Goal: Check status: Check status

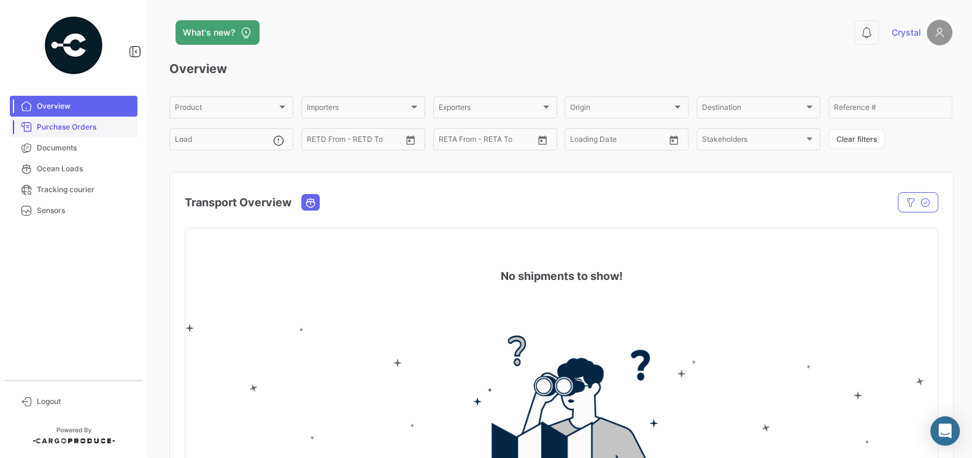
click at [92, 132] on span "Purchase Orders" at bounding box center [85, 127] width 96 height 11
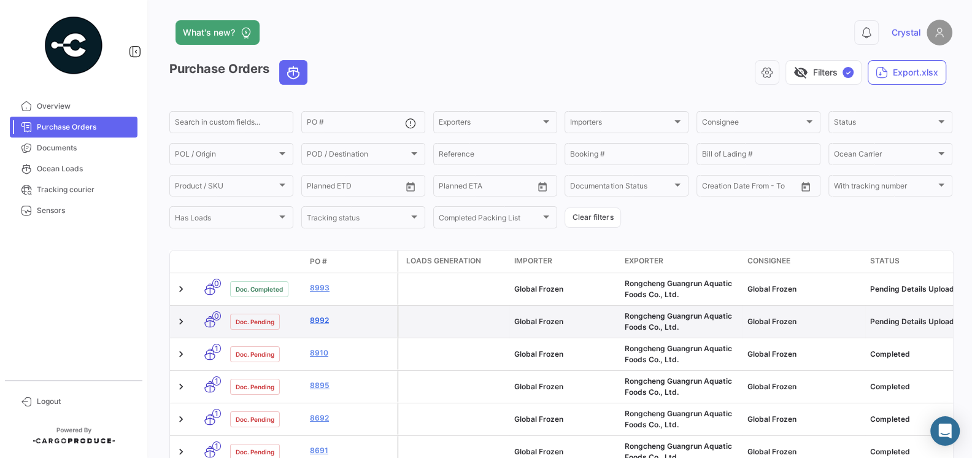
click at [324, 323] on link "8992" at bounding box center [351, 320] width 82 height 11
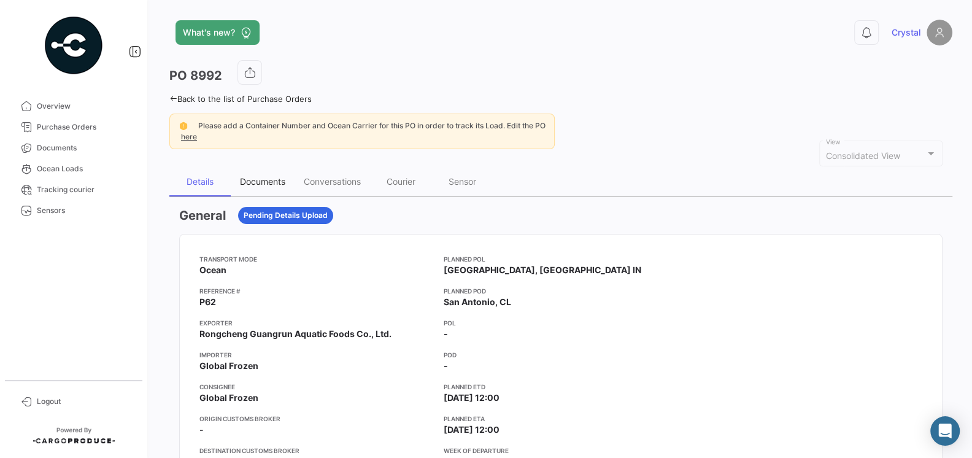
click at [246, 183] on div "Documents" at bounding box center [262, 181] width 45 height 10
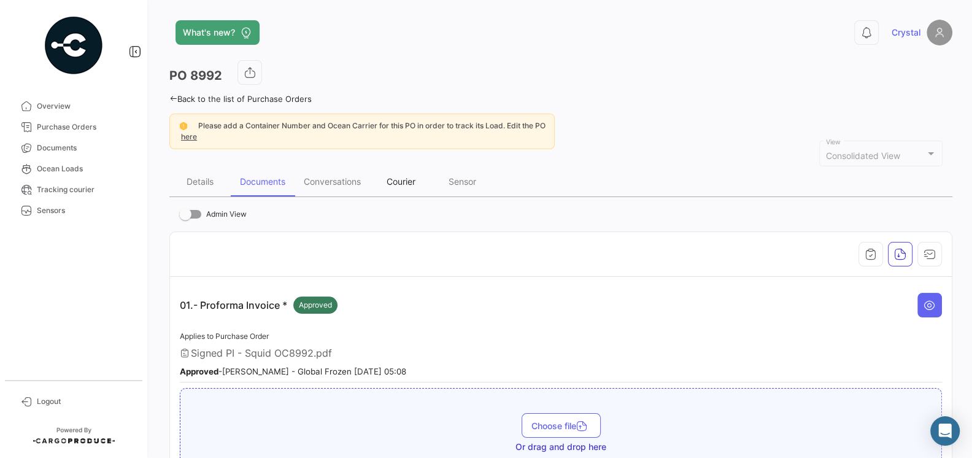
click at [413, 180] on div "Courier" at bounding box center [401, 181] width 29 height 10
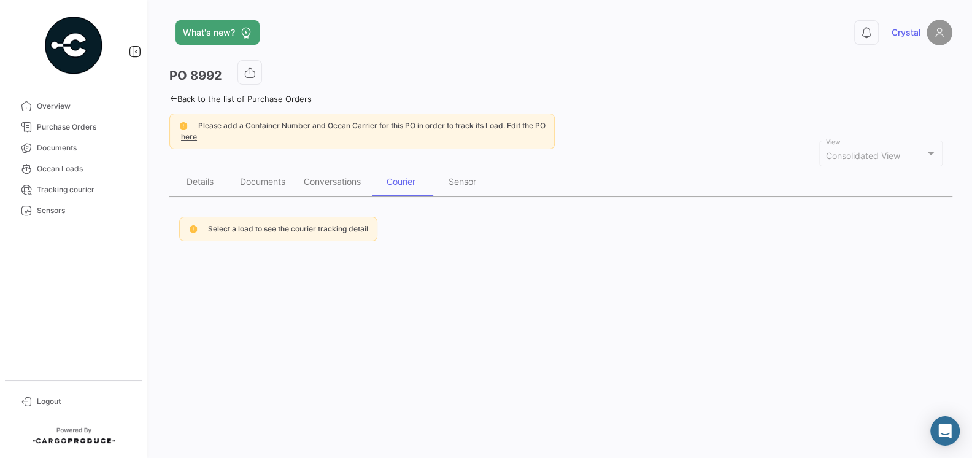
click at [338, 224] on span "Select a load to see the courier tracking detail" at bounding box center [288, 228] width 160 height 9
click at [209, 227] on span "Select a load to see the courier tracking detail" at bounding box center [288, 228] width 160 height 9
click at [188, 227] on icon at bounding box center [193, 228] width 10 height 11
click at [311, 176] on div "Conversations" at bounding box center [332, 181] width 57 height 10
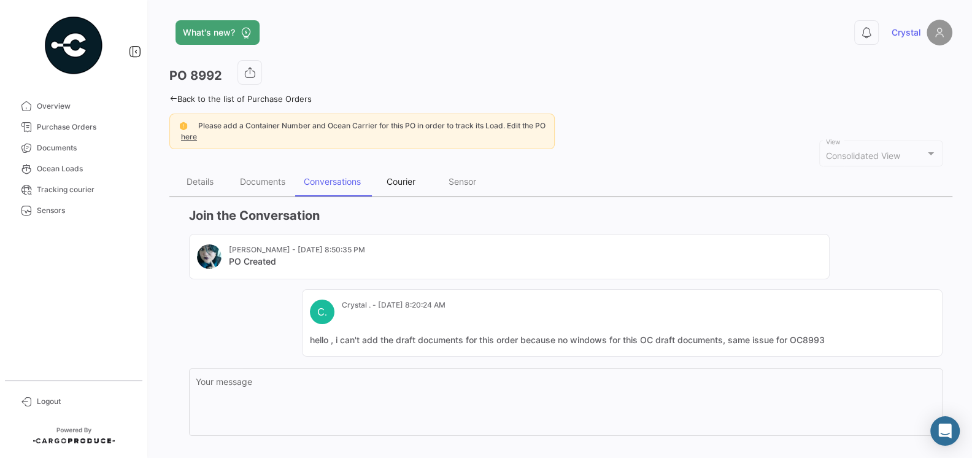
click at [393, 177] on div "Courier" at bounding box center [401, 181] width 29 height 10
